Goal: Information Seeking & Learning: Learn about a topic

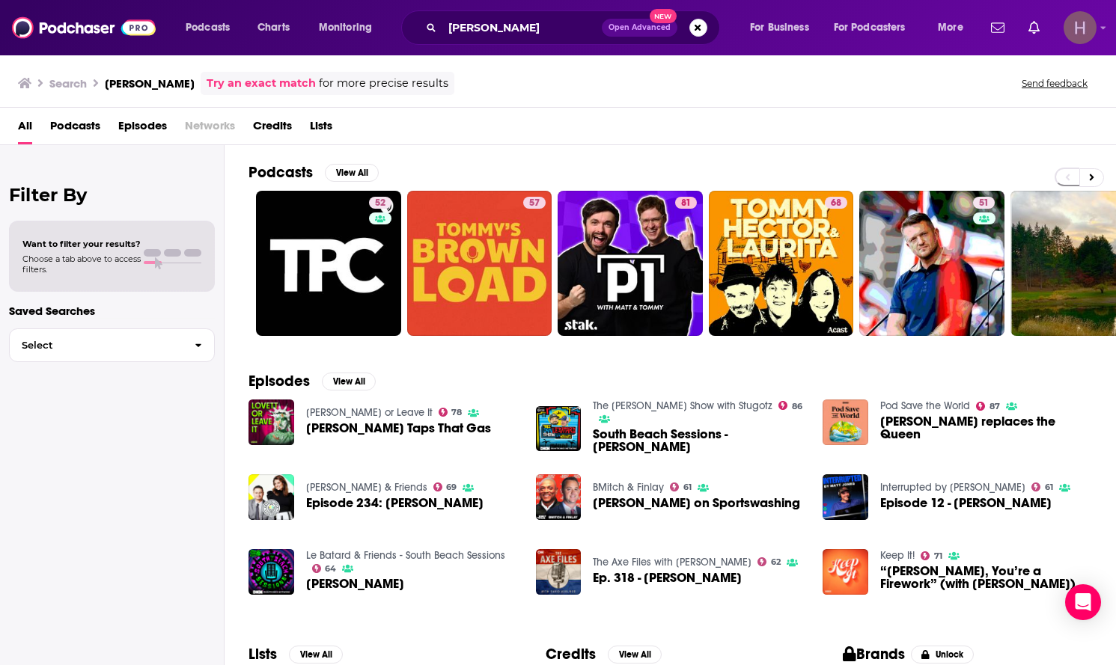
click at [1093, 22] on img "Logged in as hpoole" at bounding box center [1079, 27] width 33 height 33
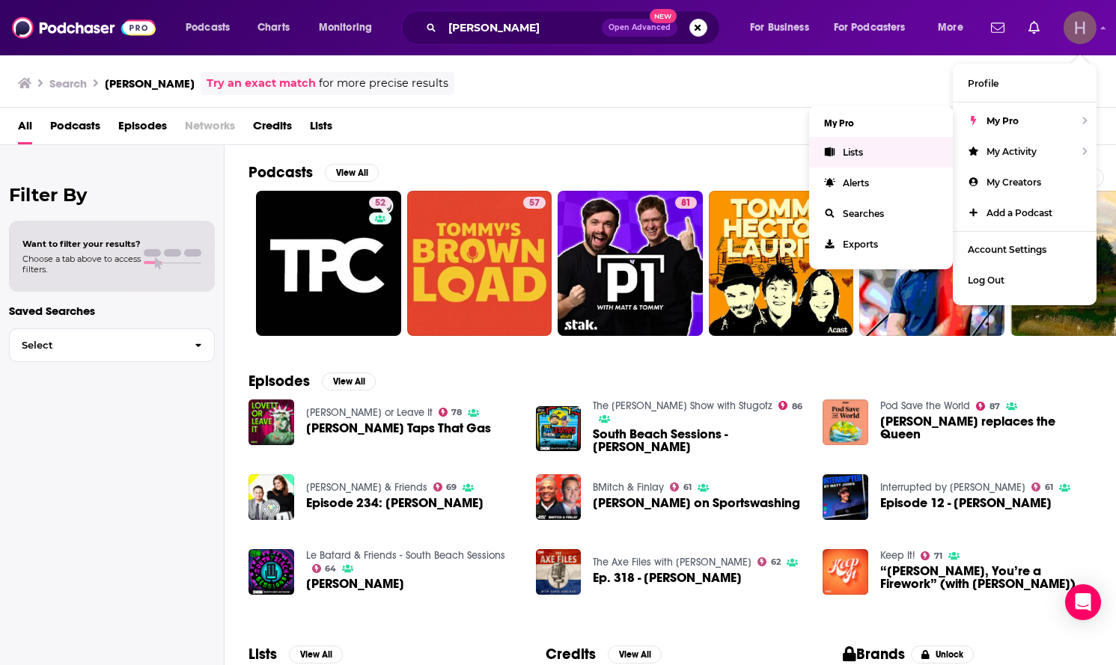
click at [900, 147] on link "Lists" at bounding box center [881, 152] width 144 height 31
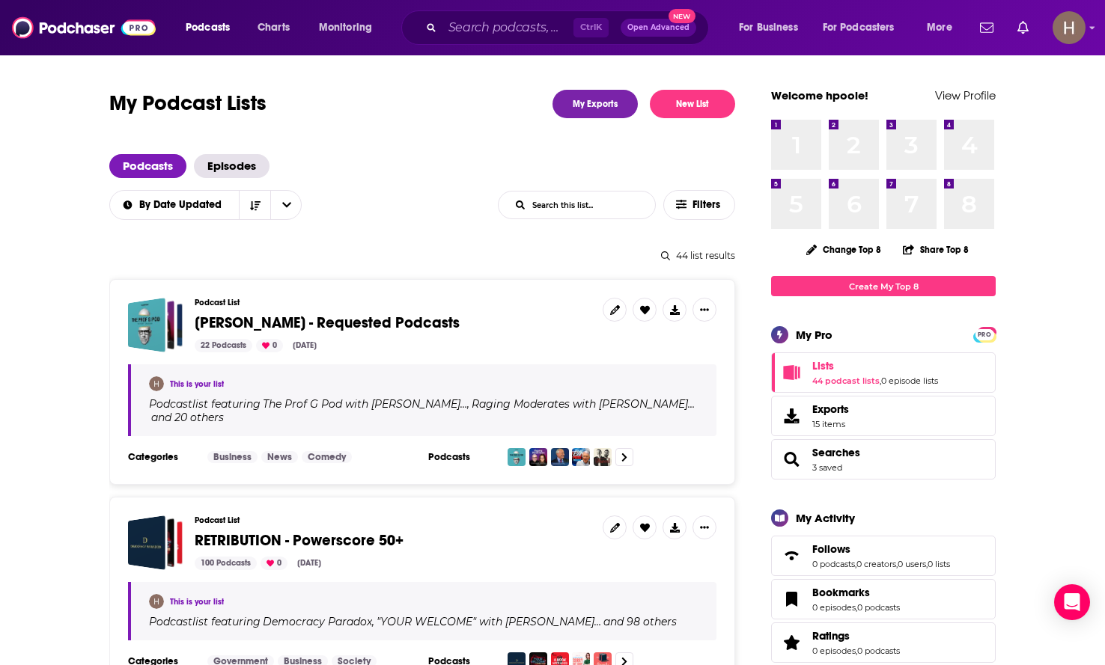
click at [259, 329] on span "Jon Karl - Requested Podcasts" at bounding box center [327, 323] width 265 height 19
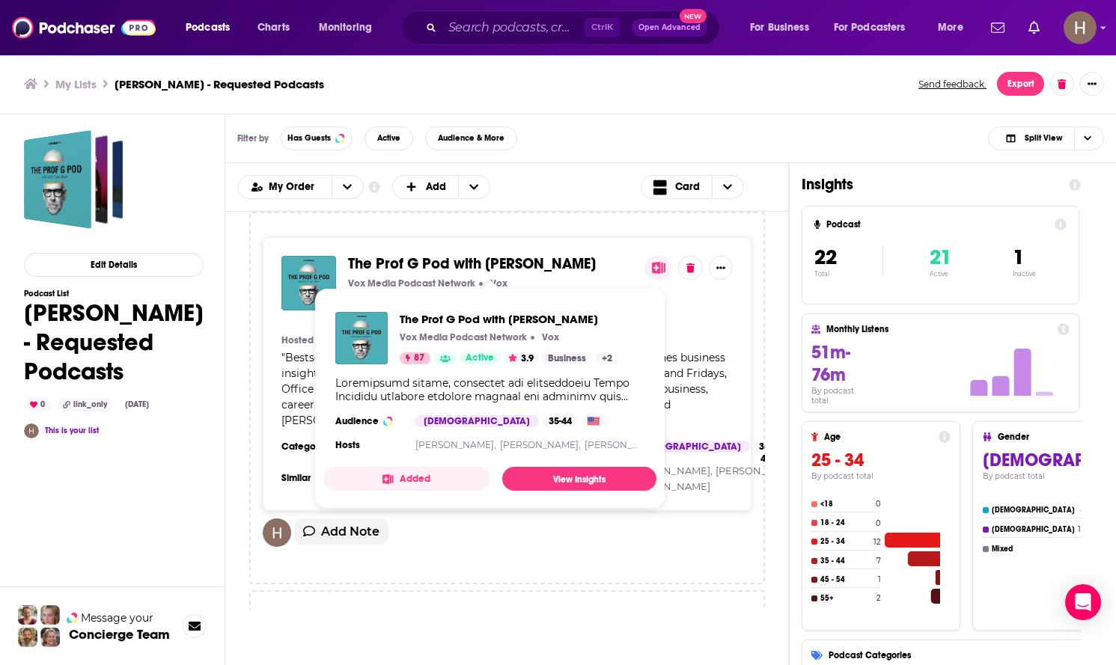
click at [436, 263] on span "The Prof G Pod with [PERSON_NAME]" at bounding box center [472, 263] width 248 height 19
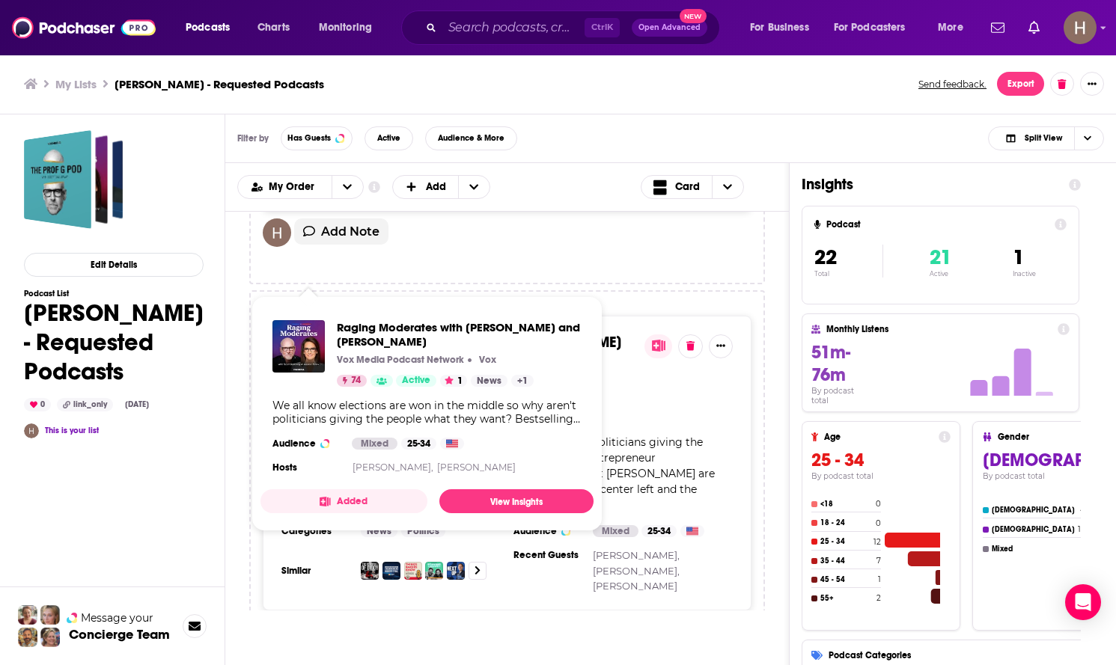
scroll to position [299, 0]
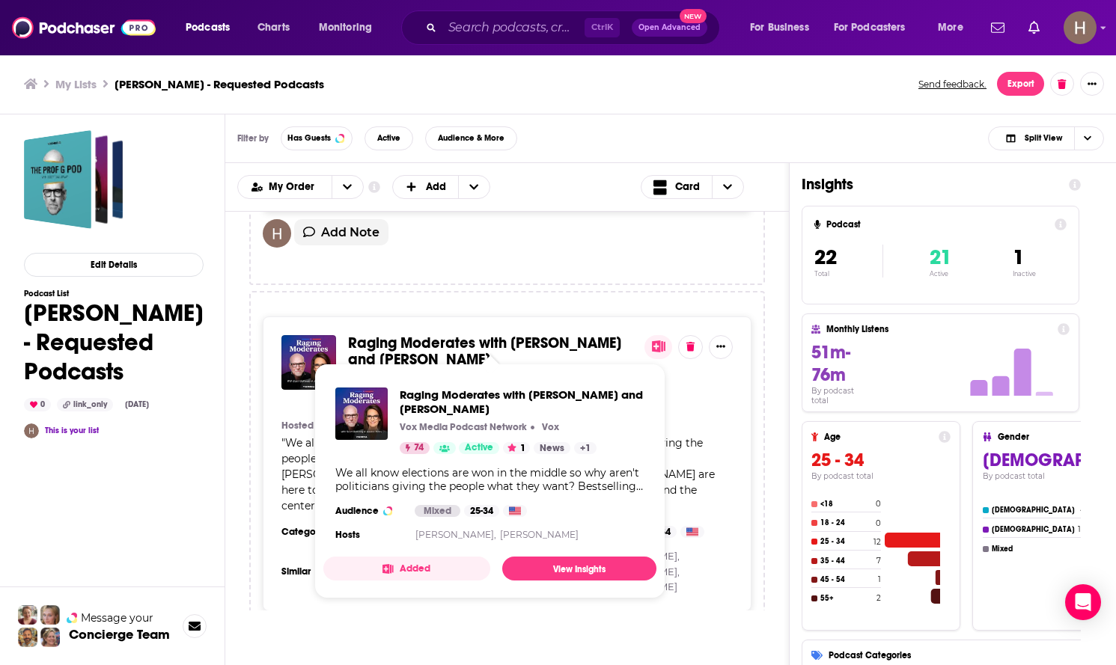
click at [443, 343] on span "Raging Moderates with Scott Galloway and Jessica Tarlov" at bounding box center [484, 351] width 273 height 35
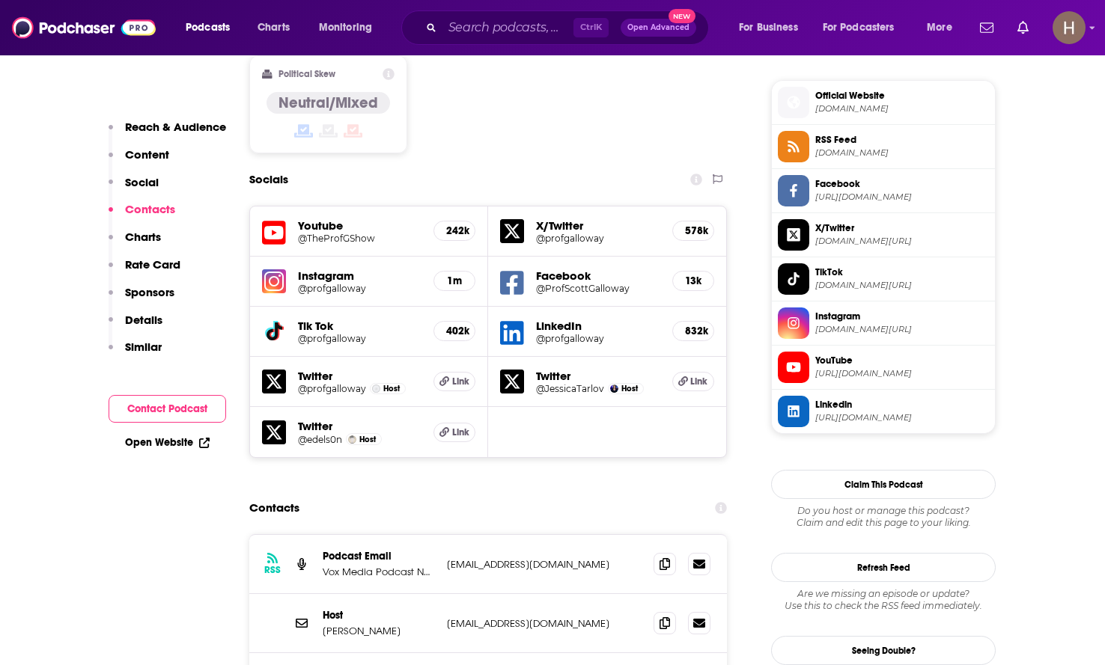
scroll to position [1347, 0]
